Goal: Task Accomplishment & Management: Manage account settings

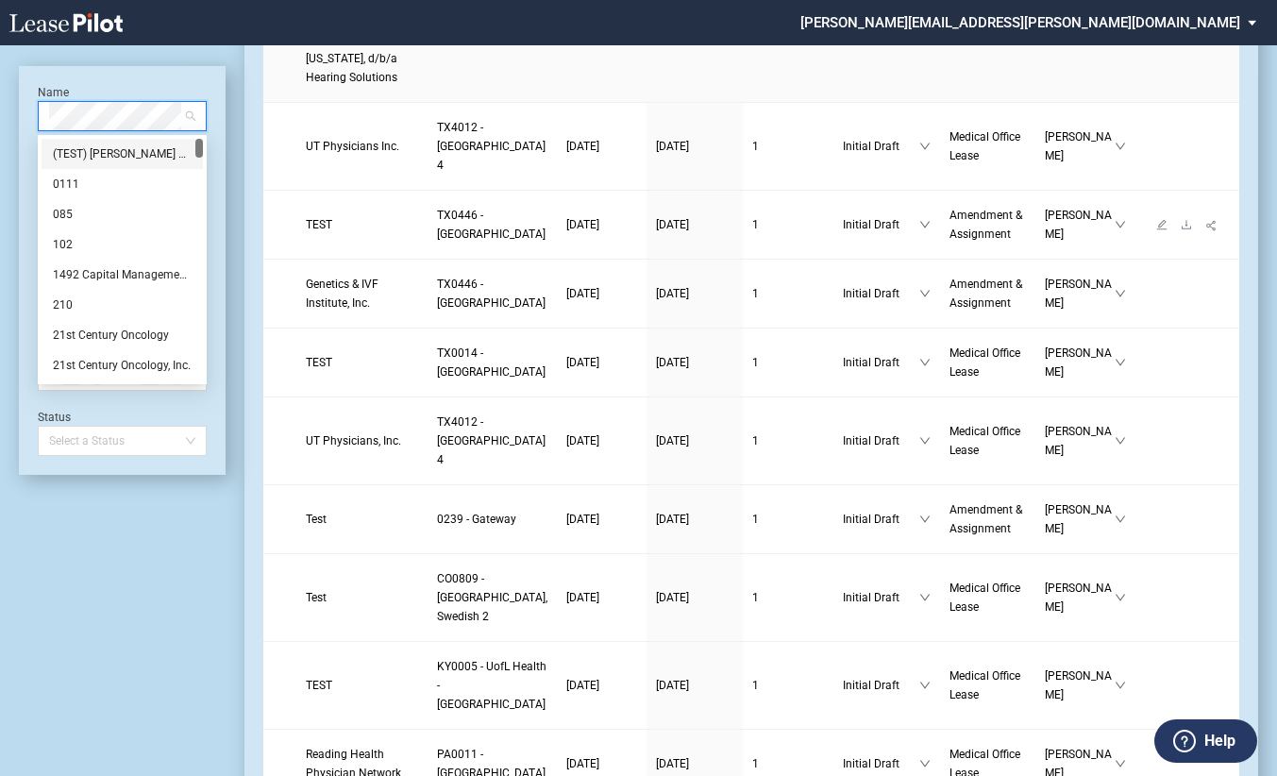
scroll to position [377, 0]
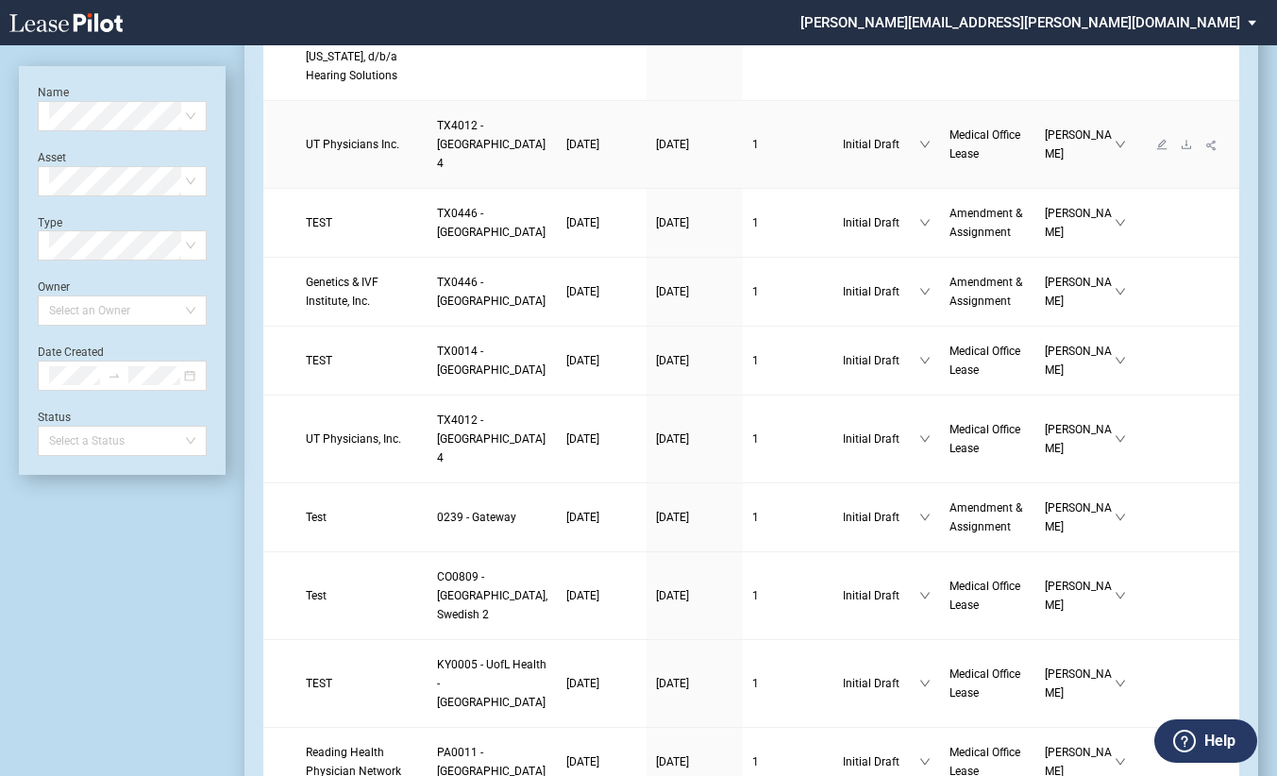
click at [843, 154] on span "Initial Draft" at bounding box center [881, 144] width 76 height 19
click at [752, 154] on link "1" at bounding box center [788, 144] width 73 height 19
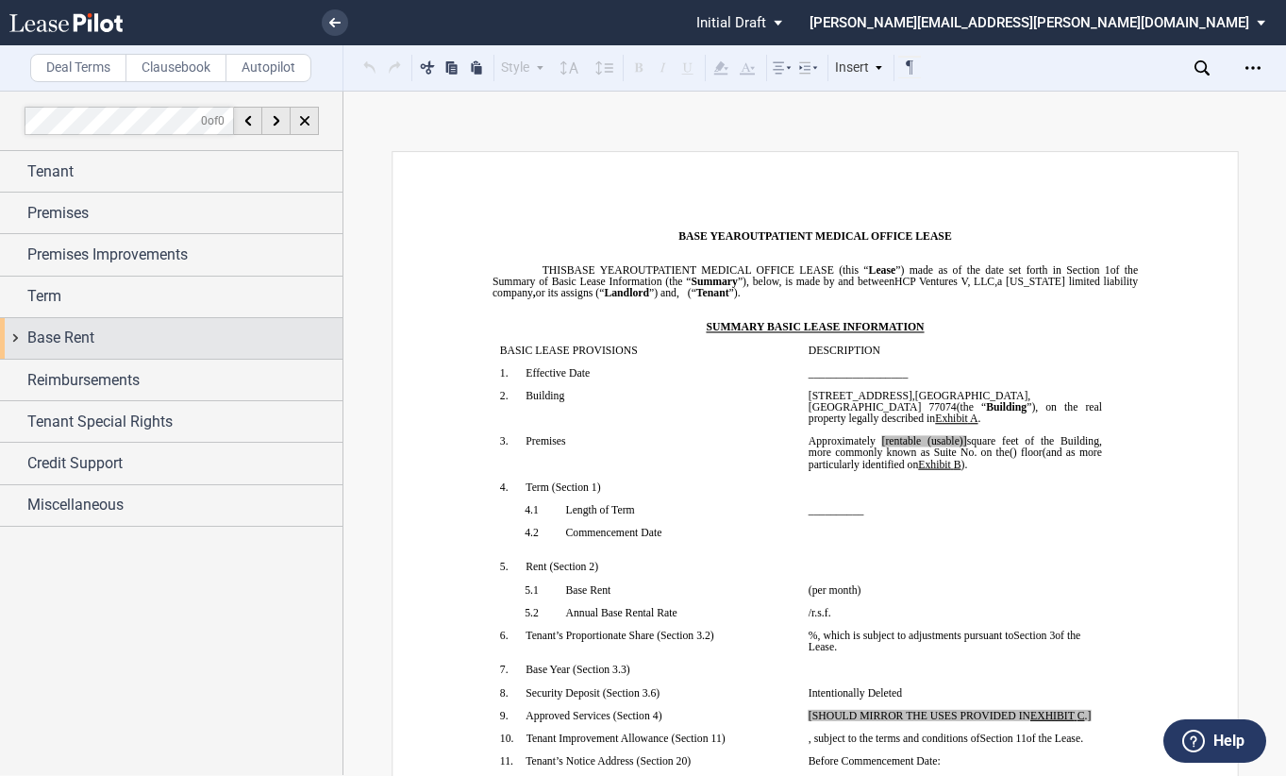
click at [25, 338] on div "Base Rent" at bounding box center [171, 338] width 343 height 41
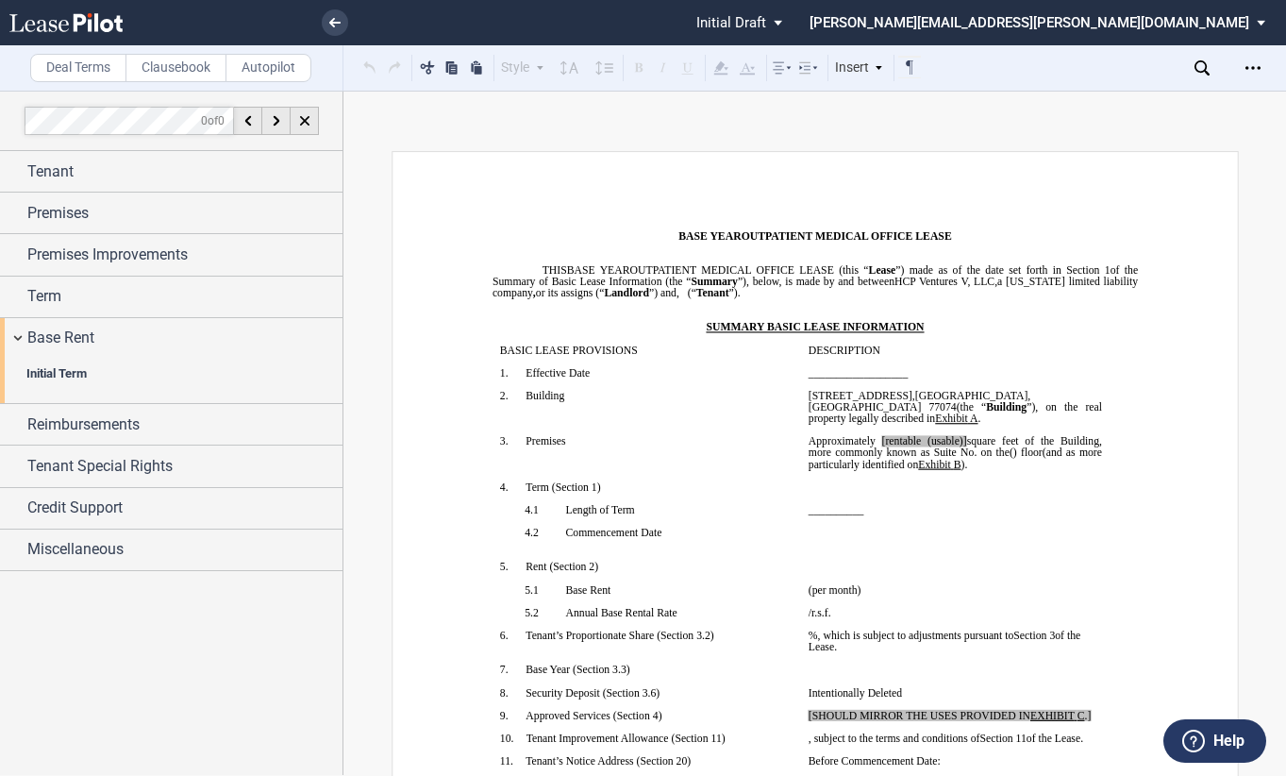
click at [51, 371] on b "Initial Term" at bounding box center [56, 373] width 60 height 14
click at [16, 336] on div "Base Rent" at bounding box center [171, 338] width 343 height 41
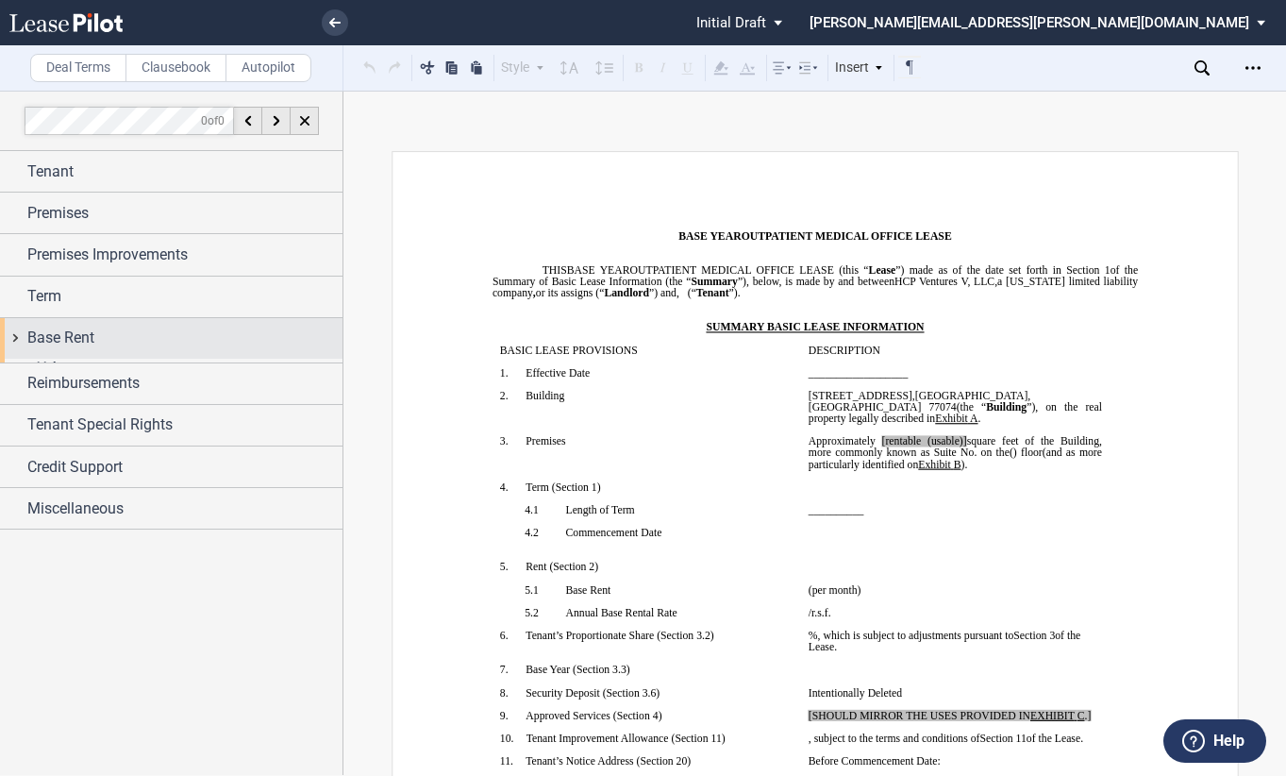
click at [16, 336] on div "Base Rent" at bounding box center [171, 338] width 343 height 41
click at [53, 339] on span "Base Rent" at bounding box center [60, 338] width 67 height 23
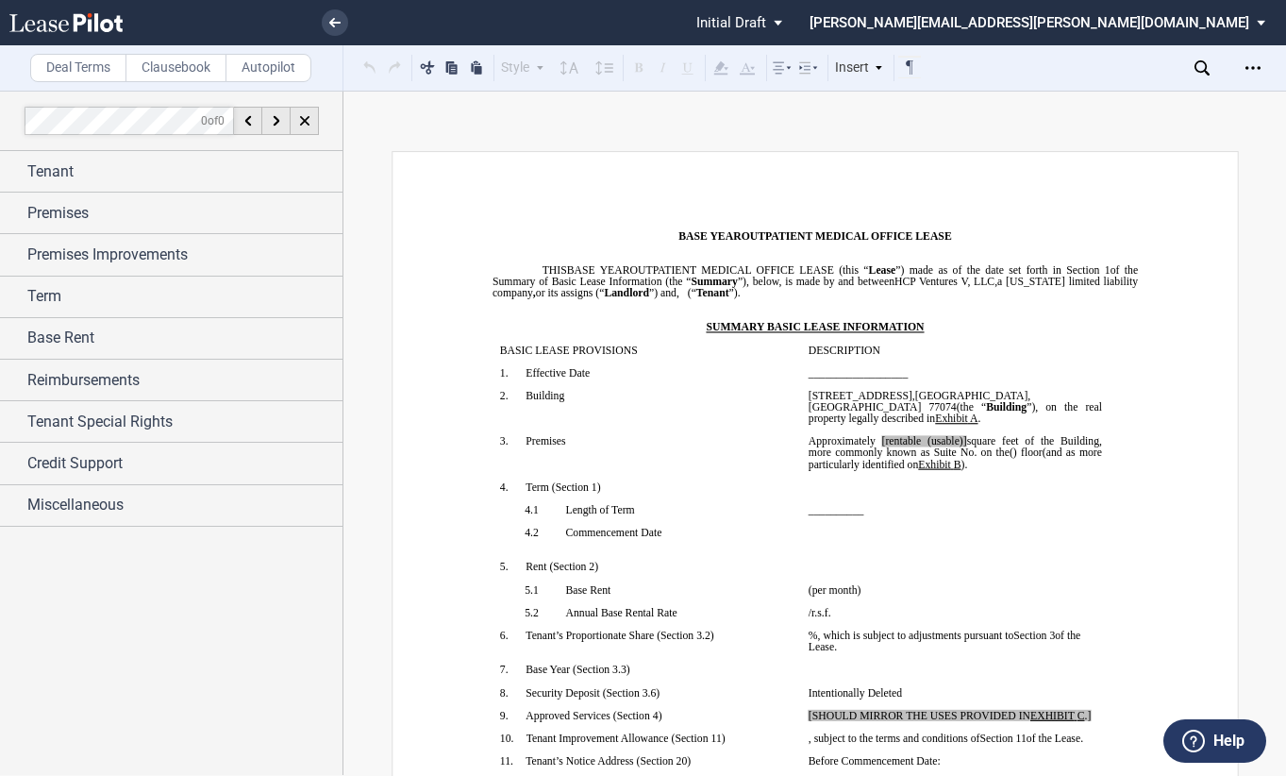
click at [835, 513] on span "__________" at bounding box center [836, 509] width 56 height 11
click at [871, 628] on p "﻿" at bounding box center [954, 623] width 293 height 11
drag, startPoint x: 854, startPoint y: 605, endPoint x: 844, endPoint y: 605, distance: 10.4
click at [853, 605] on p "﻿" at bounding box center [954, 600] width 293 height 11
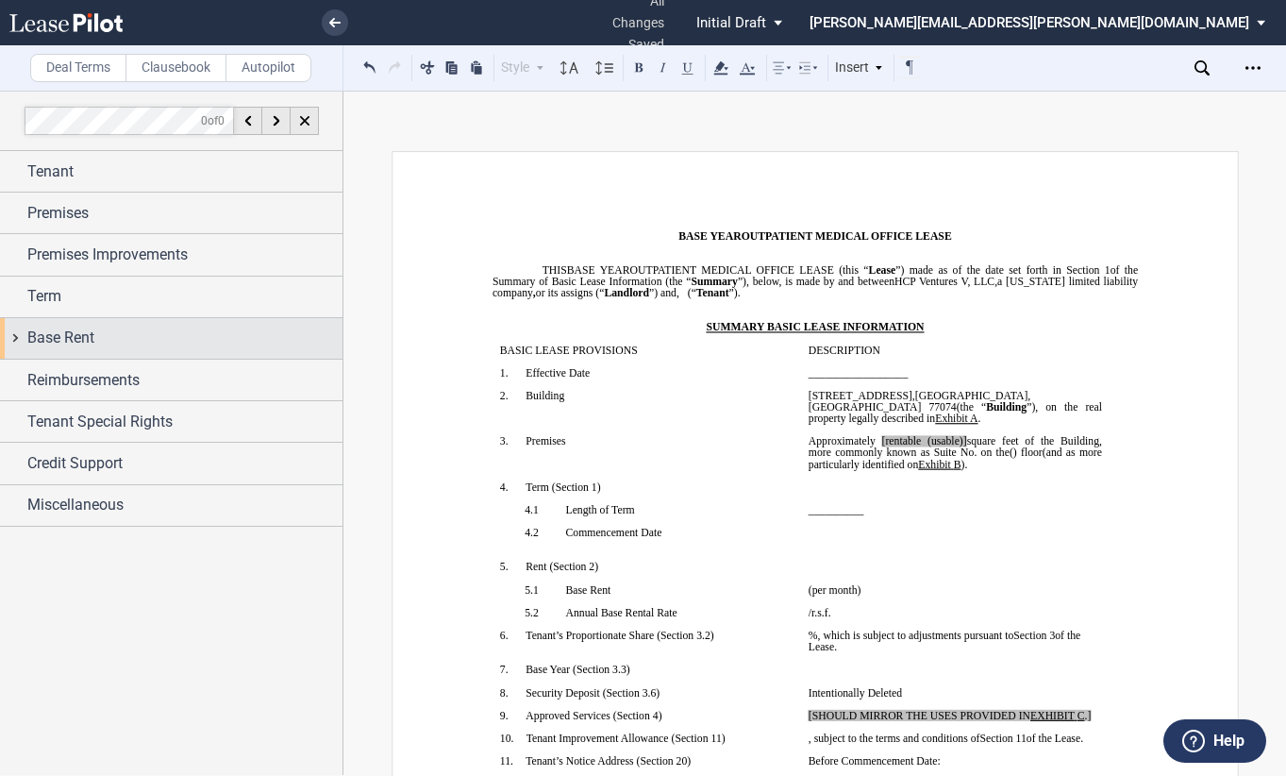
click at [86, 325] on div "Base Rent" at bounding box center [171, 338] width 343 height 41
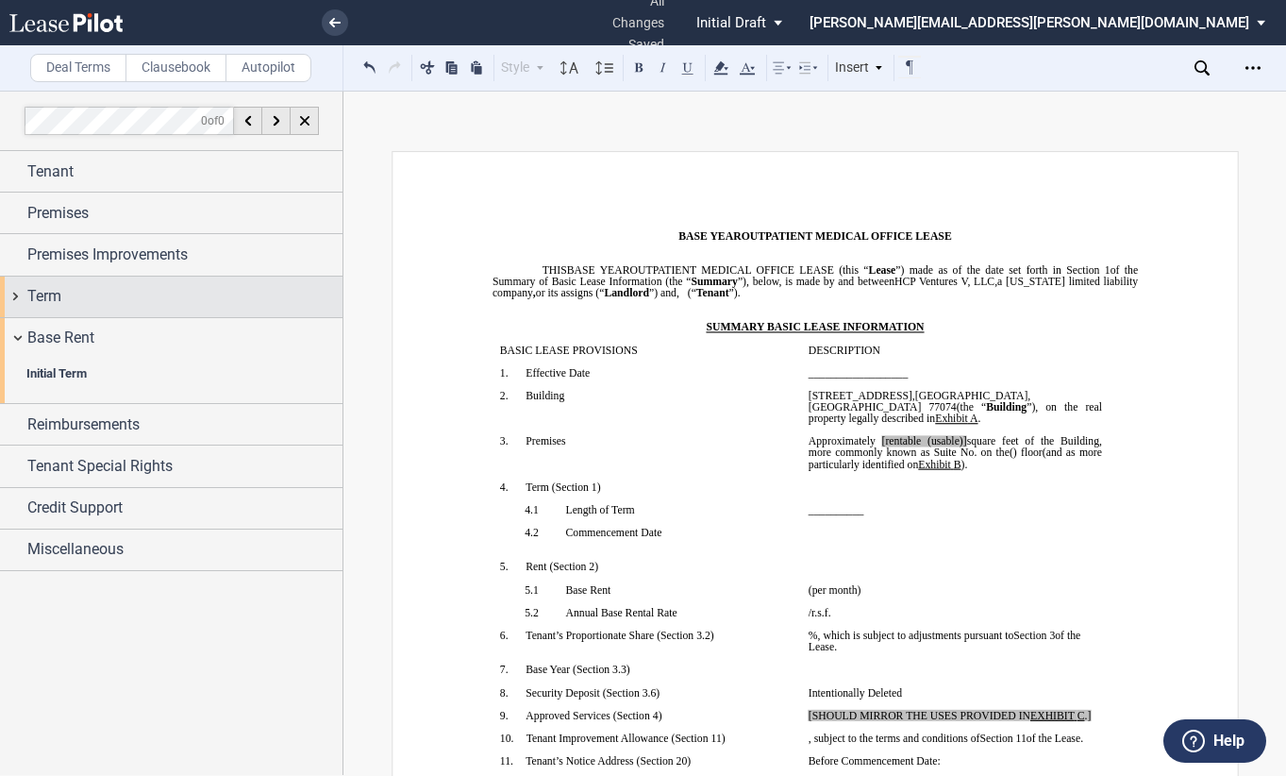
click at [46, 293] on span "Term" at bounding box center [44, 296] width 34 height 23
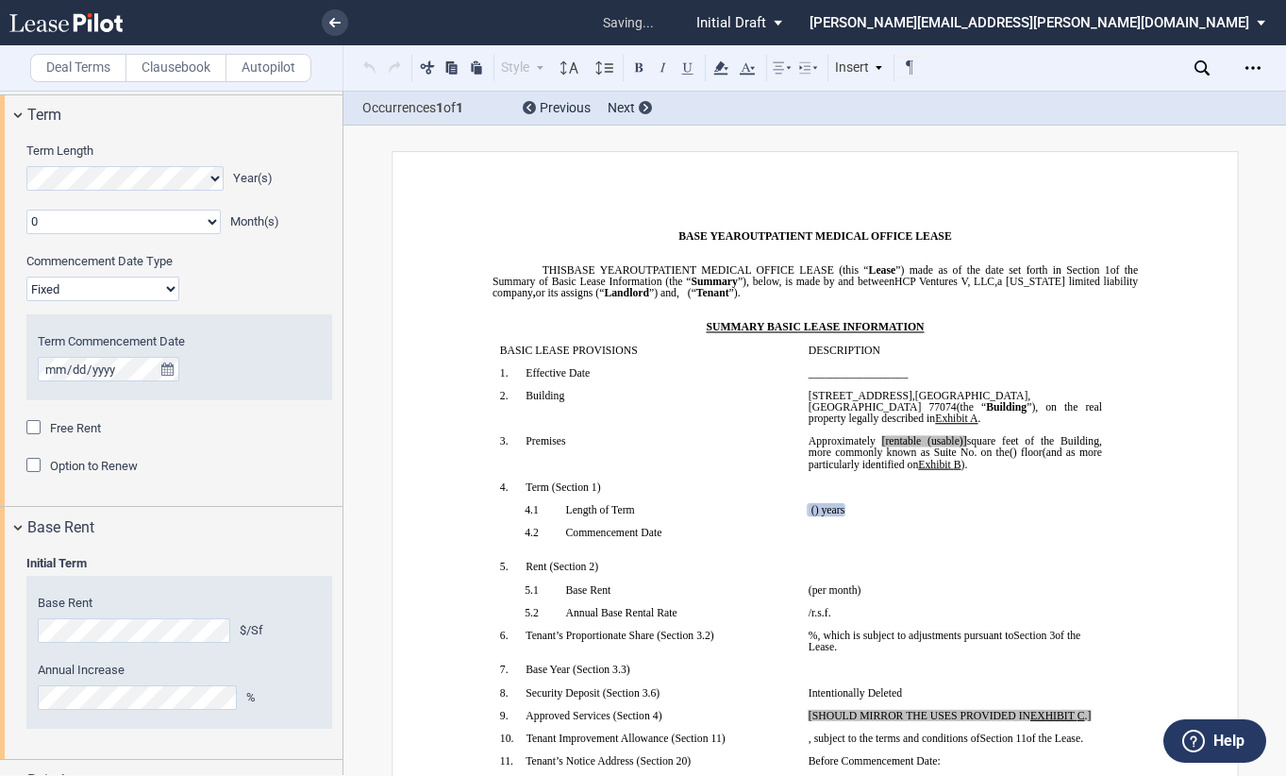
scroll to position [189, 0]
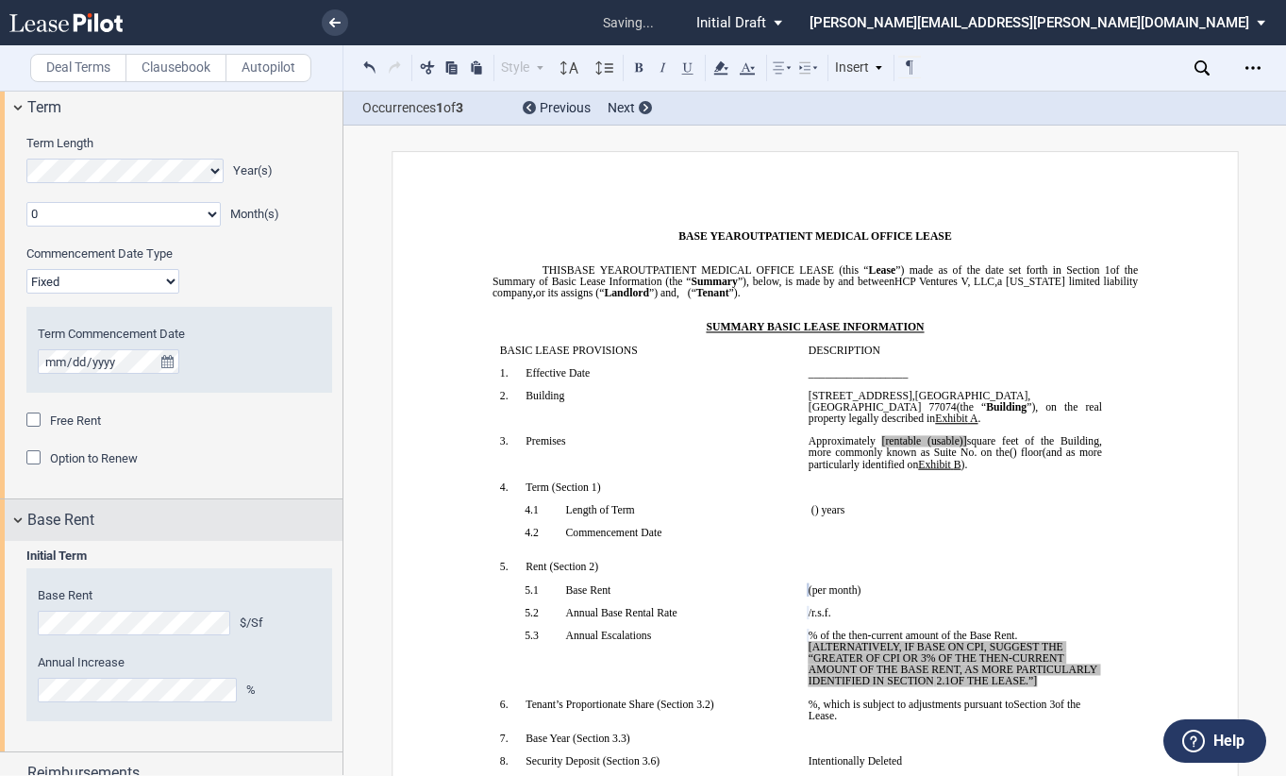
click at [277, 540] on div "Base Rent" at bounding box center [171, 519] width 343 height 41
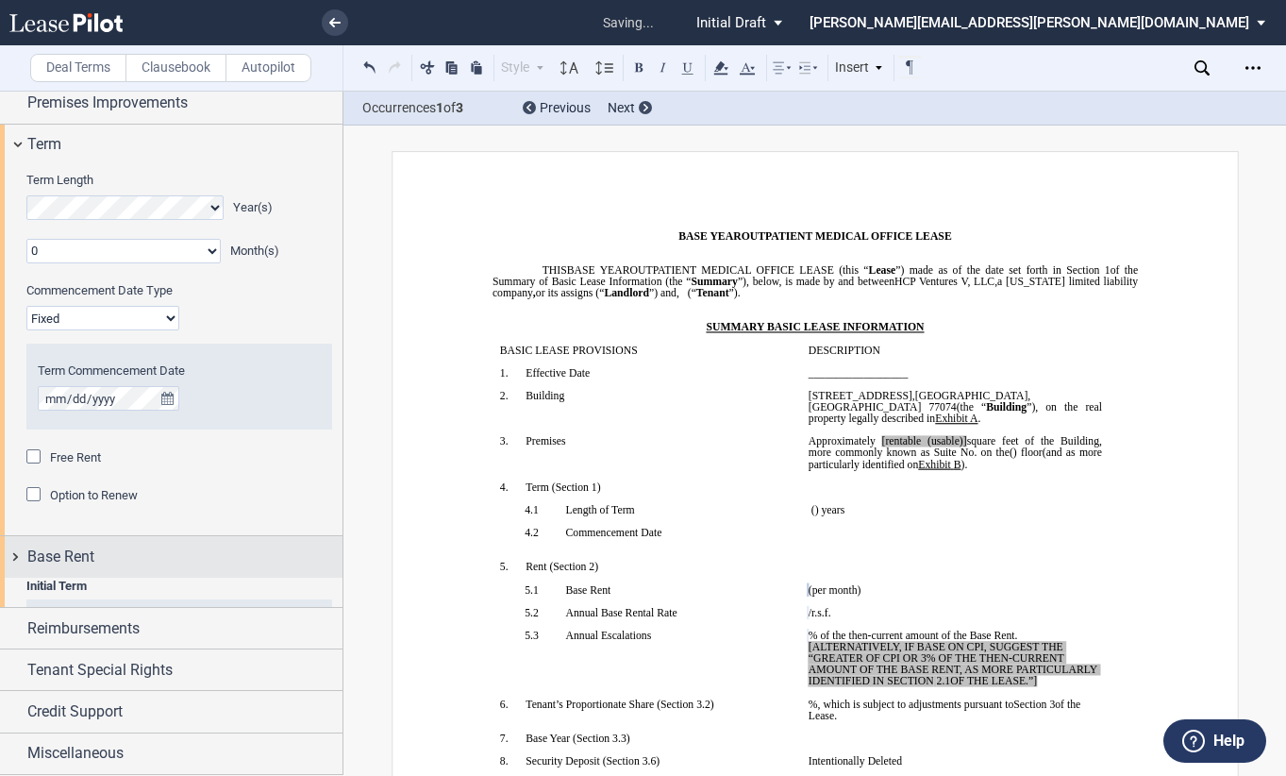
scroll to position [122, 0]
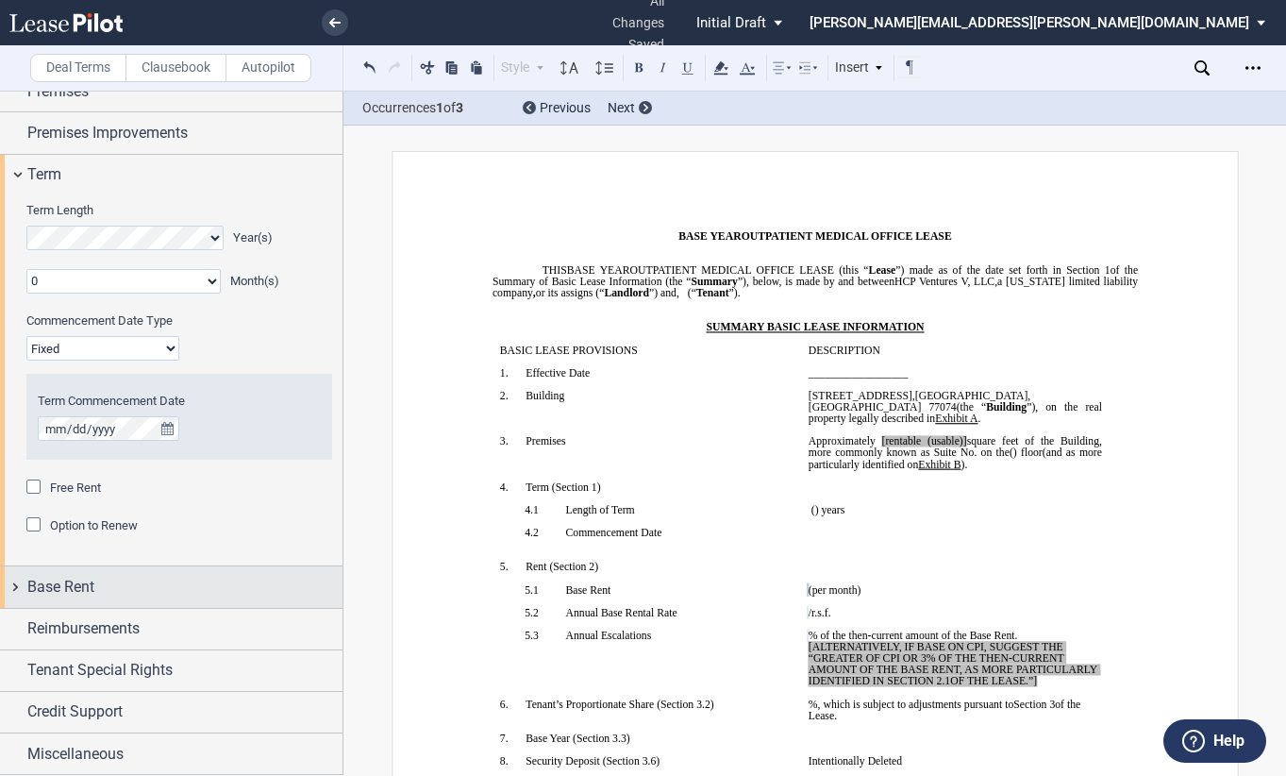
click at [15, 581] on div "Base Rent" at bounding box center [171, 586] width 343 height 41
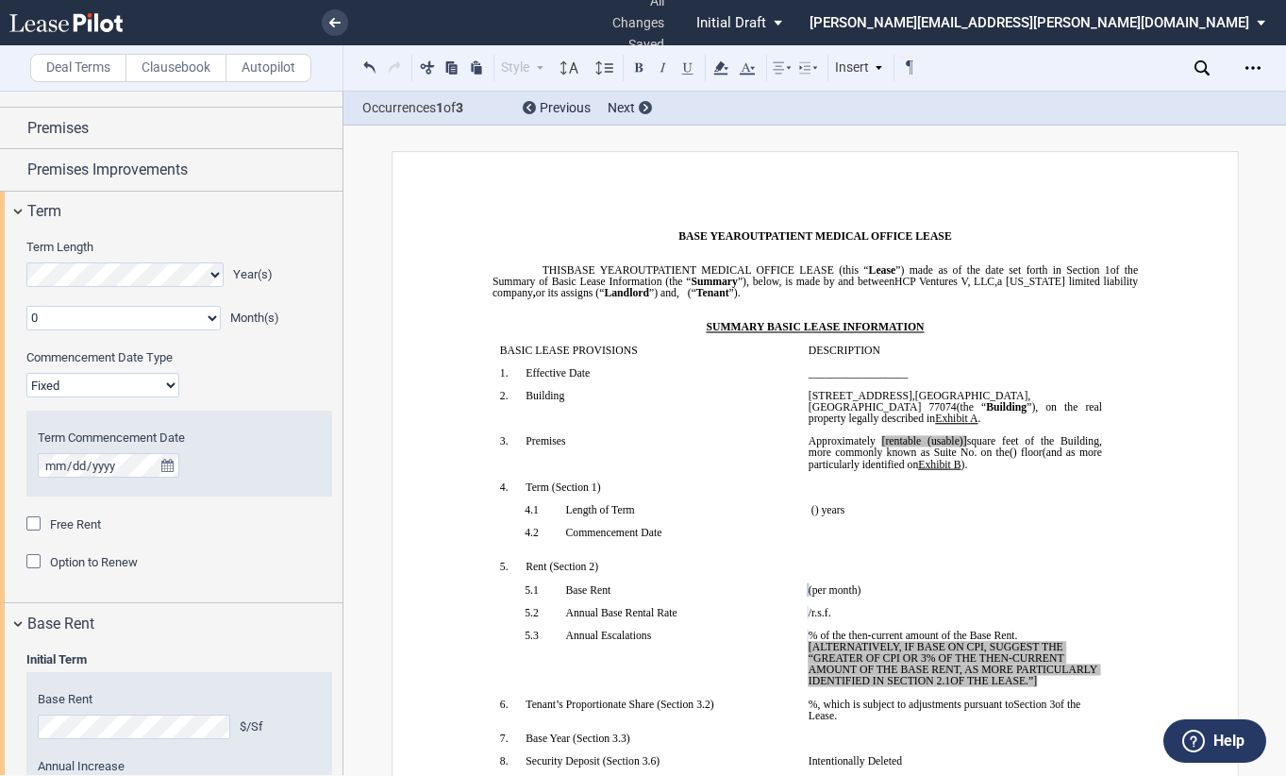
scroll to position [0, 0]
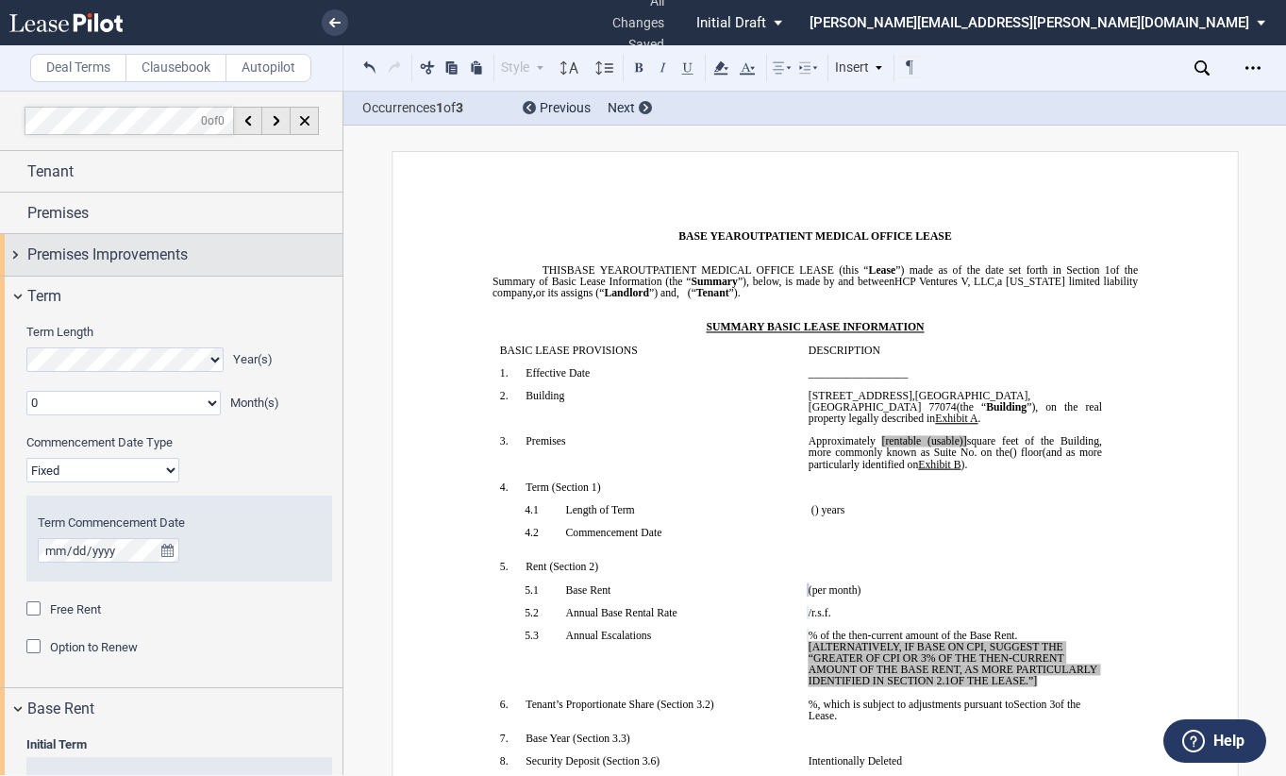
click at [25, 250] on div "Premises Improvements" at bounding box center [171, 254] width 343 height 41
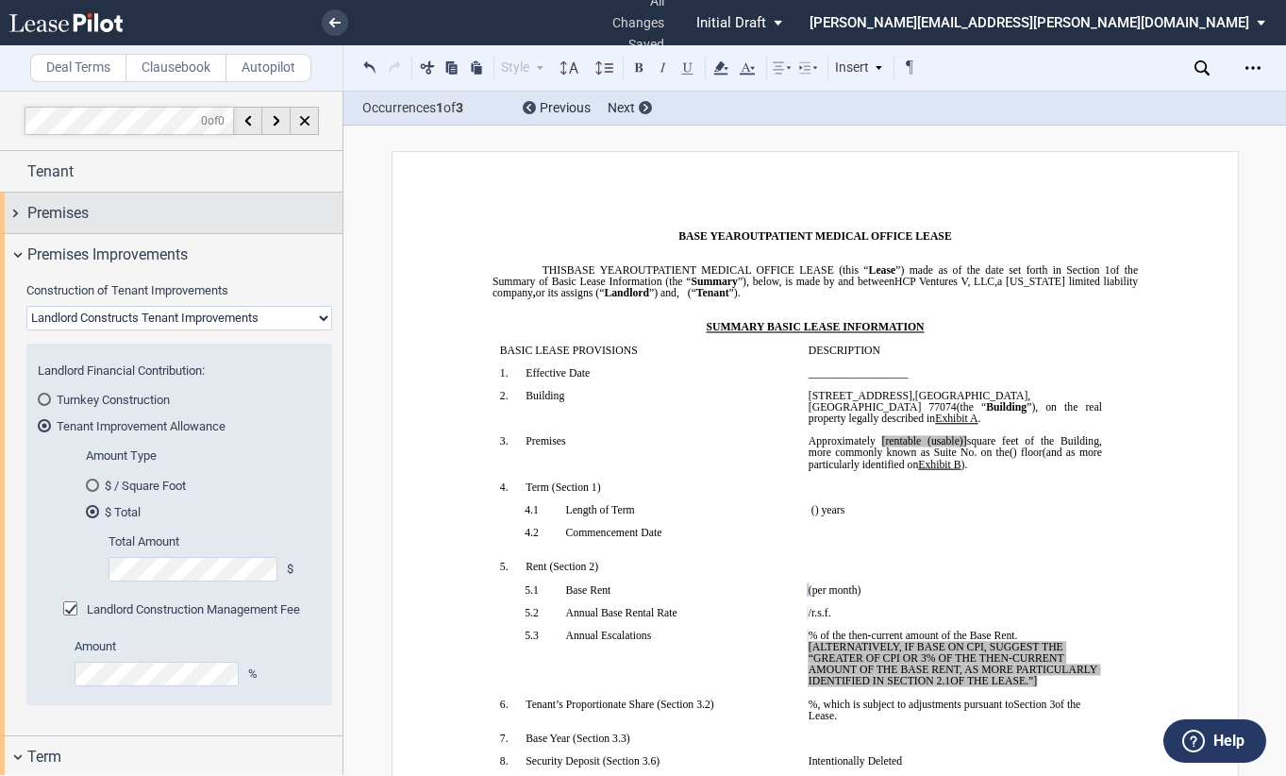
click at [10, 206] on div "Premises" at bounding box center [171, 213] width 343 height 41
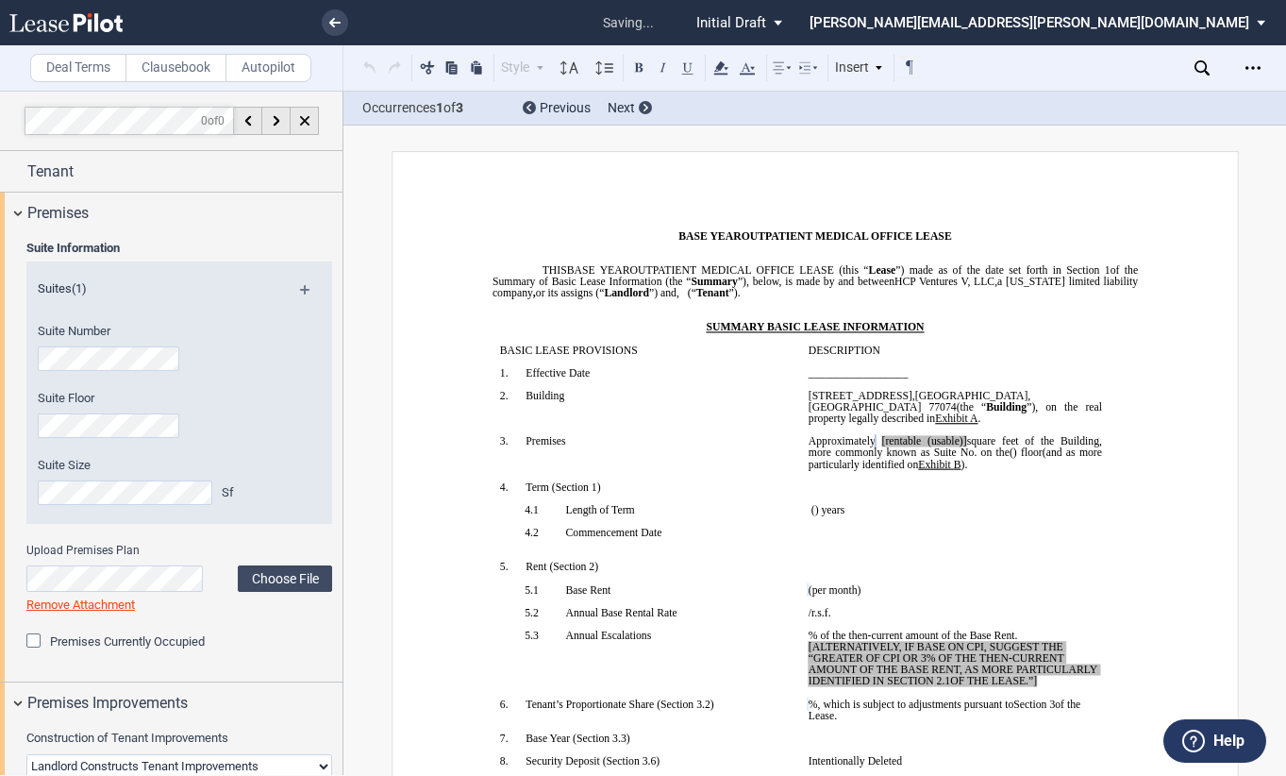
click at [176, 443] on div "Suite Floor" at bounding box center [153, 423] width 255 height 67
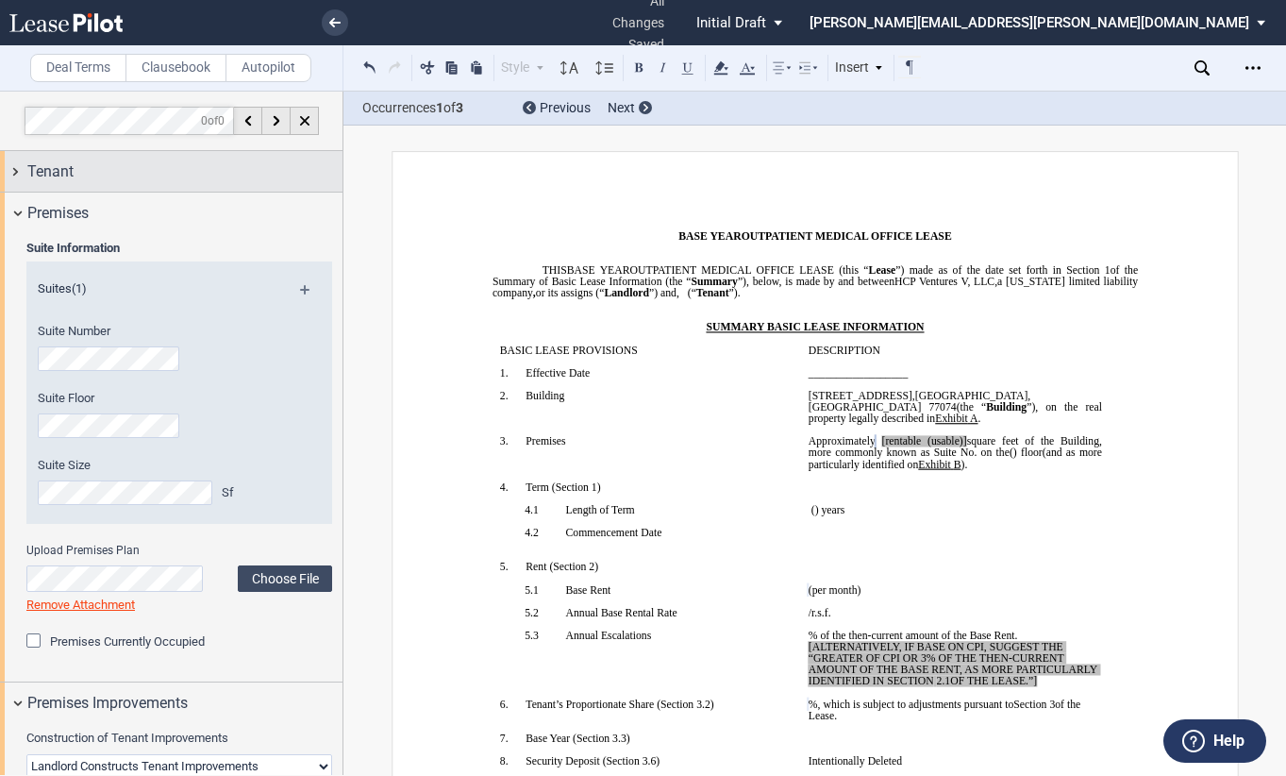
click at [24, 176] on div "Tenant" at bounding box center [171, 171] width 343 height 41
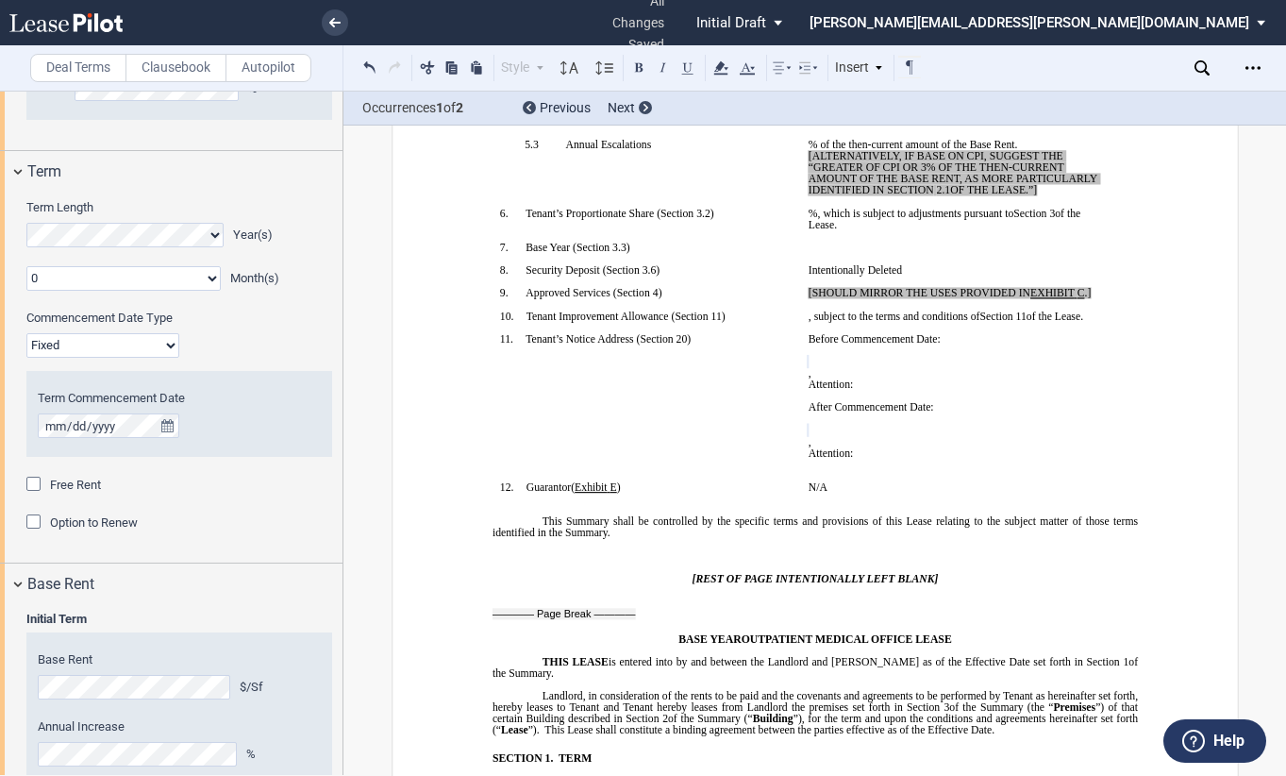
scroll to position [1904, 0]
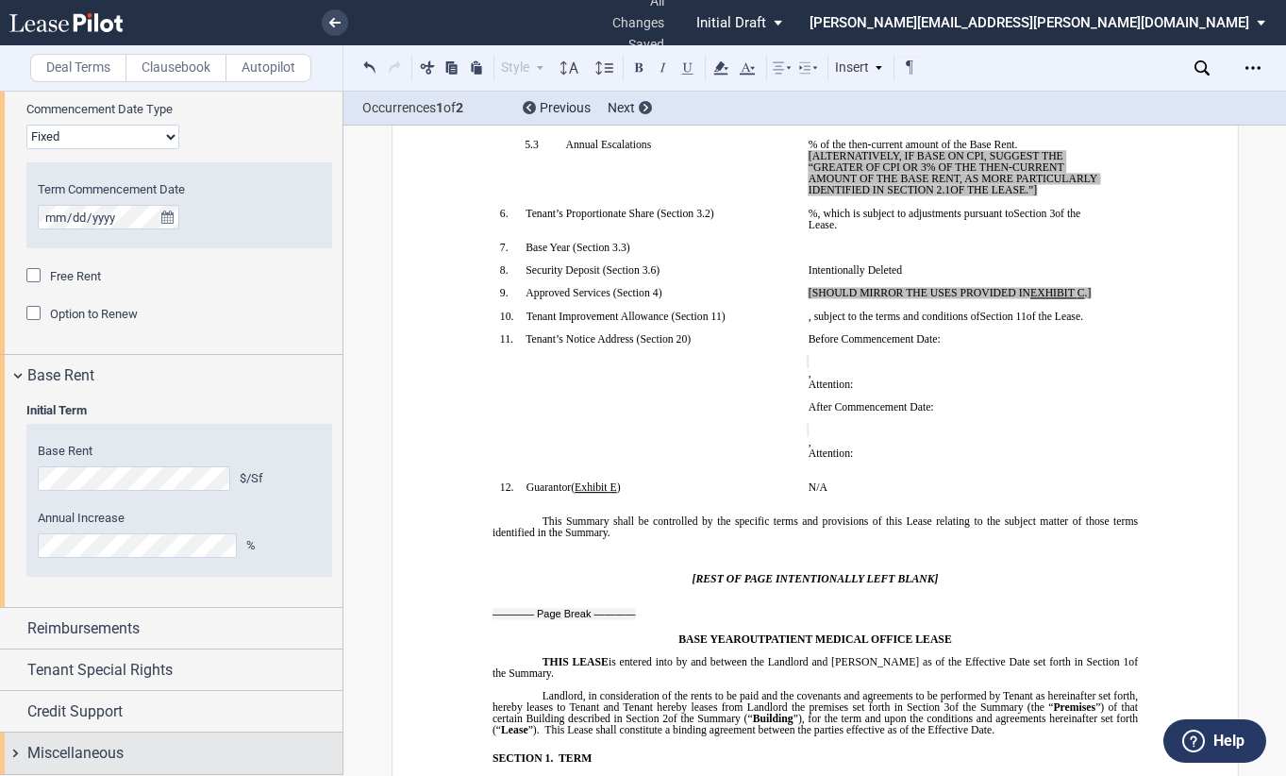
click at [11, 742] on div "Miscellaneous" at bounding box center [171, 752] width 343 height 41
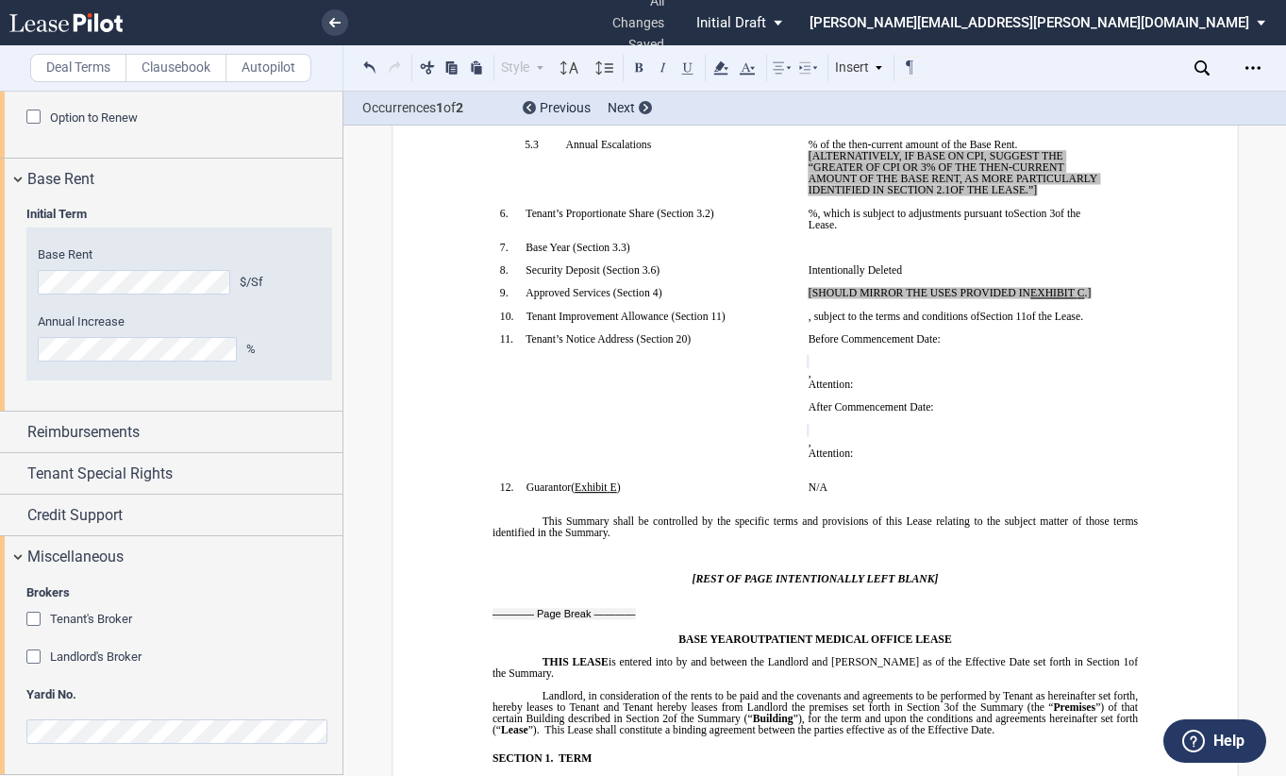
click at [34, 651] on div "Landlord's Broker" at bounding box center [35, 658] width 19 height 19
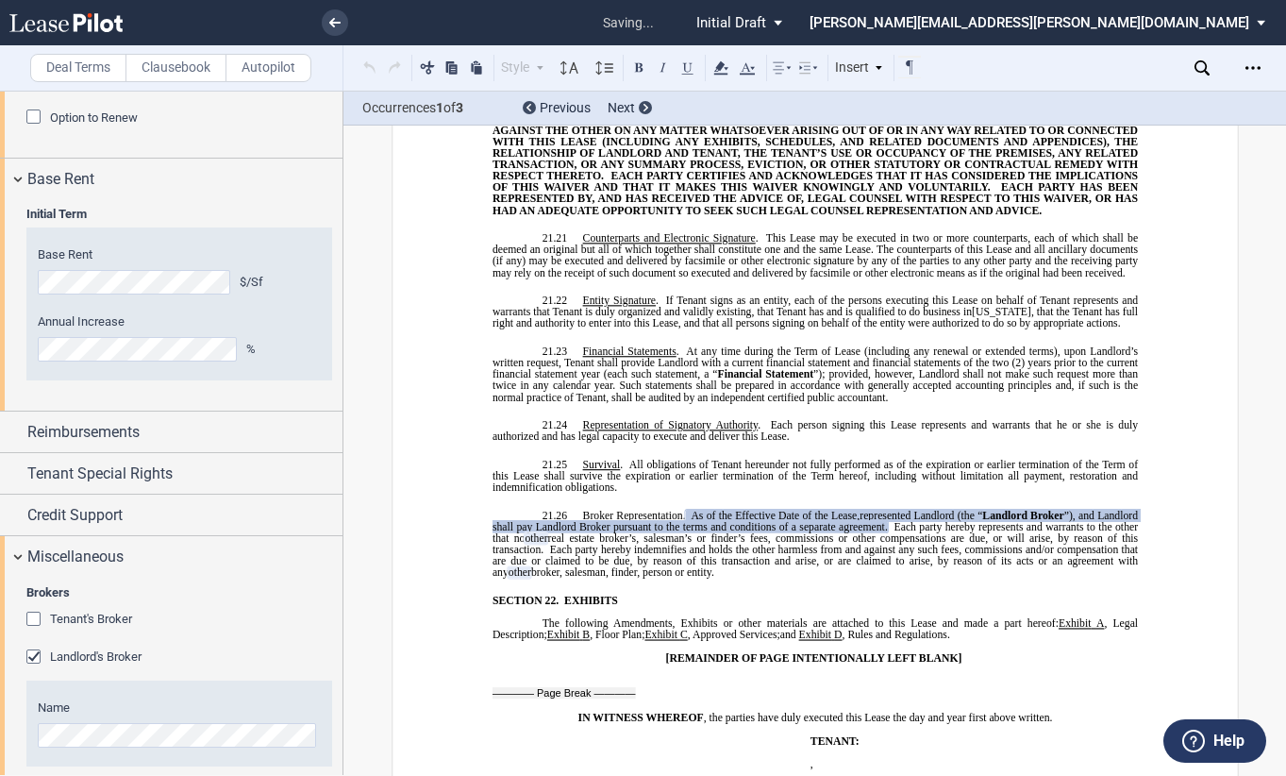
click at [31, 620] on div "Tenant's Broker" at bounding box center [35, 621] width 19 height 19
